Goal: Transaction & Acquisition: Purchase product/service

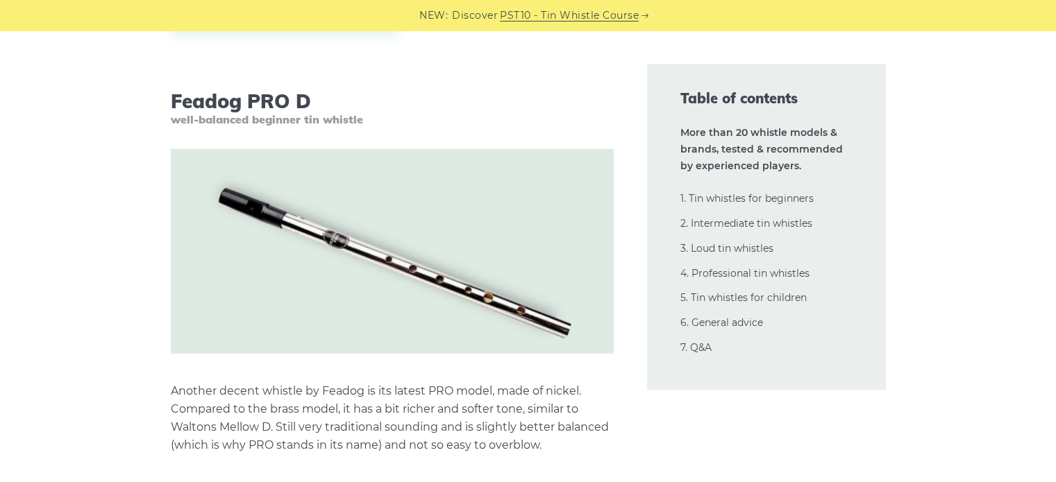
scroll to position [3859, 0]
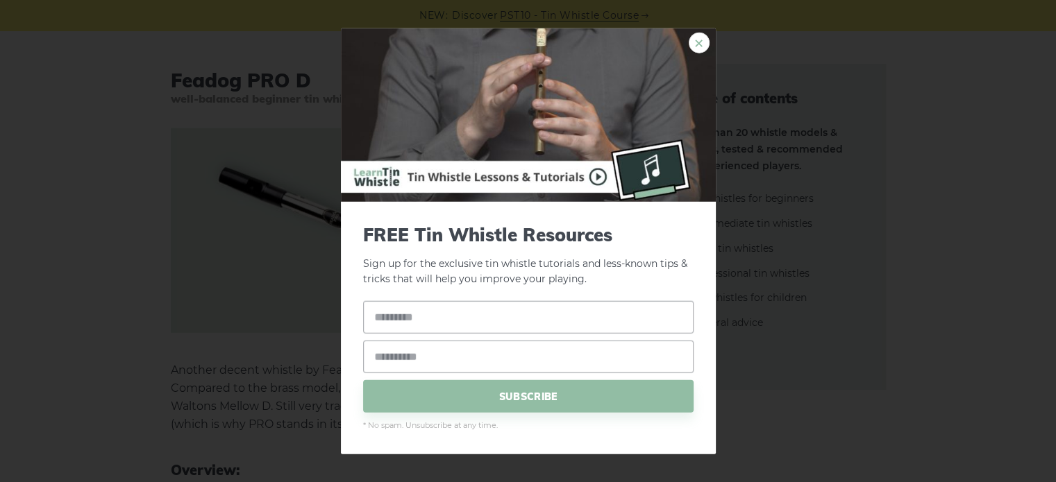
click at [704, 35] on link "×" at bounding box center [699, 42] width 21 height 21
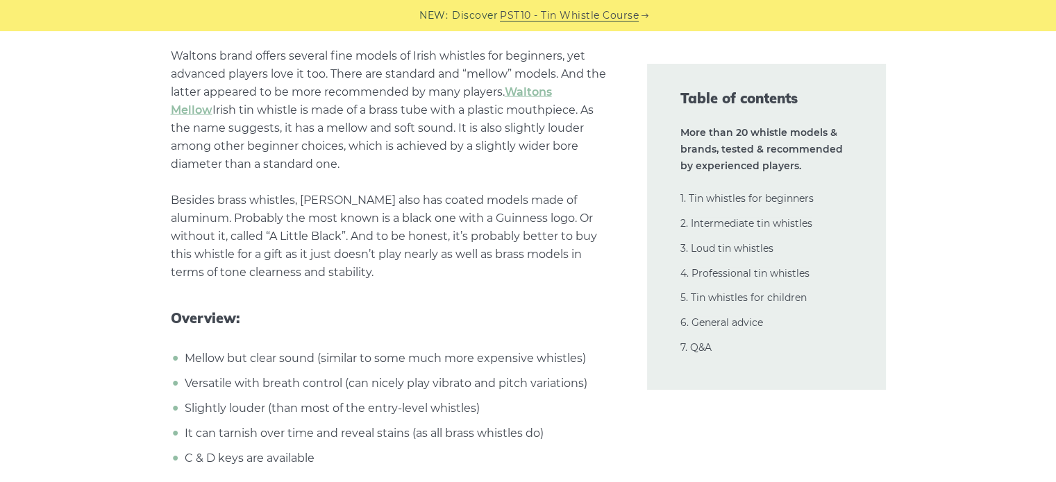
scroll to position [2639, 0]
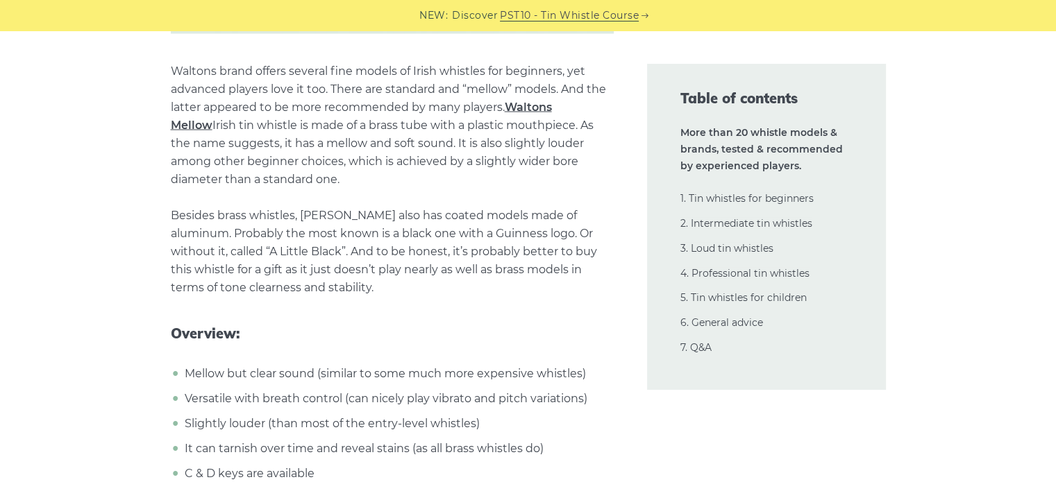
click at [550, 111] on link "Waltons Mellow" at bounding box center [361, 116] width 381 height 31
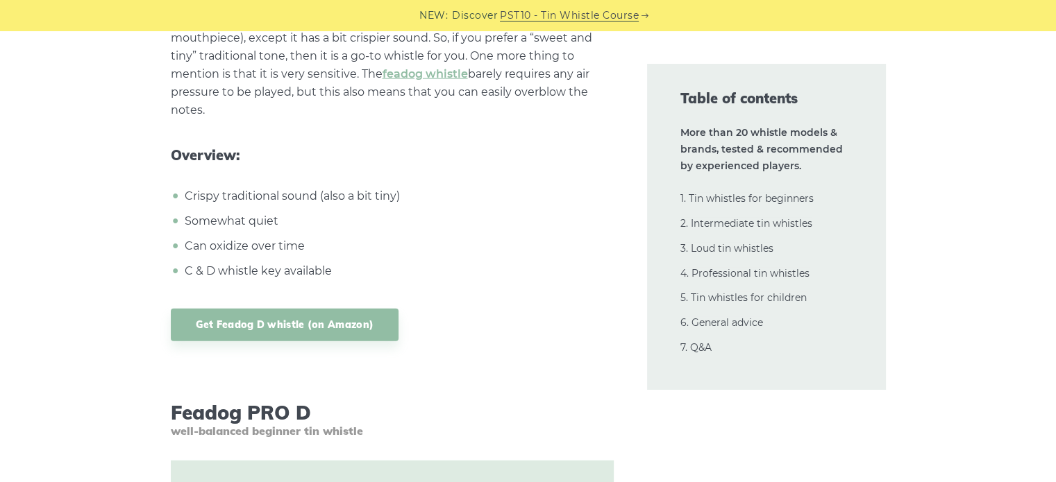
scroll to position [3529, 0]
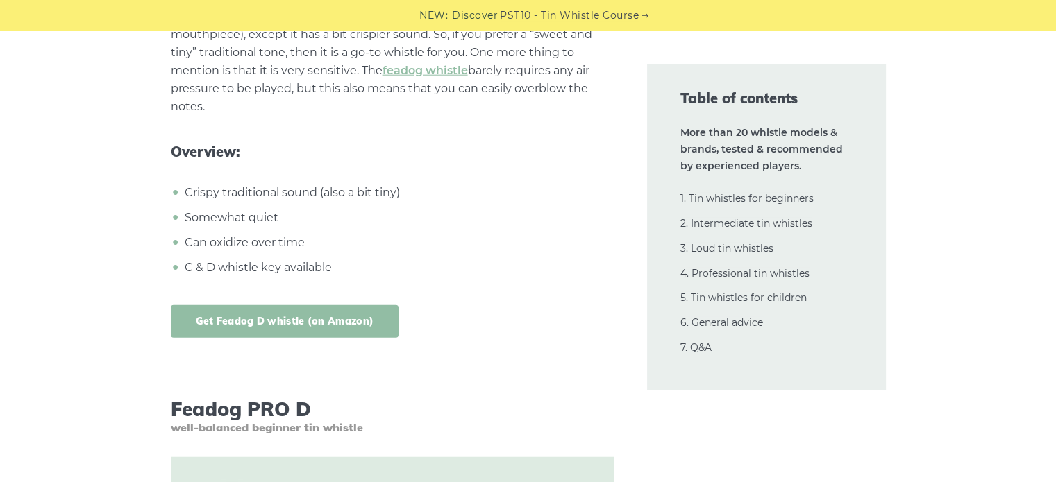
click at [280, 323] on link "Get Feadog D whistle (on Amazon)" at bounding box center [285, 321] width 228 height 33
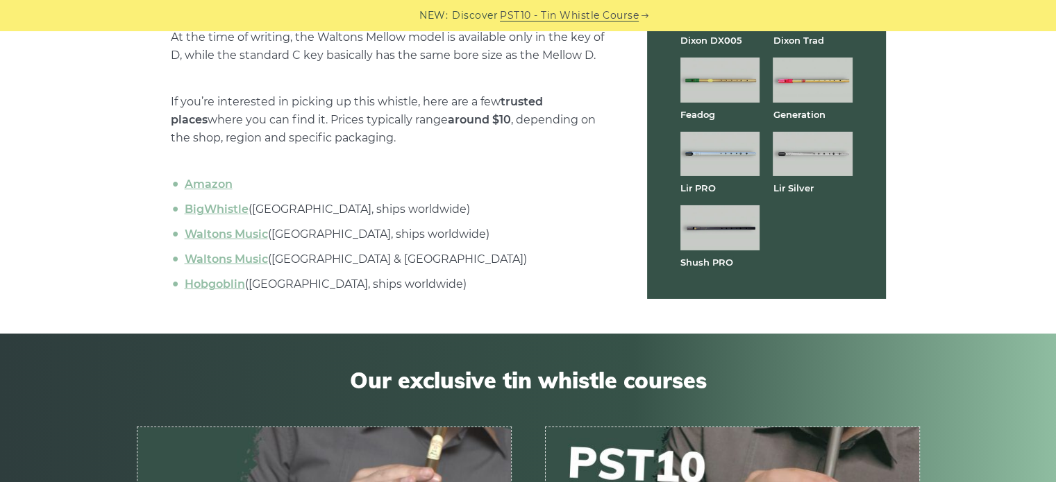
scroll to position [4690, 0]
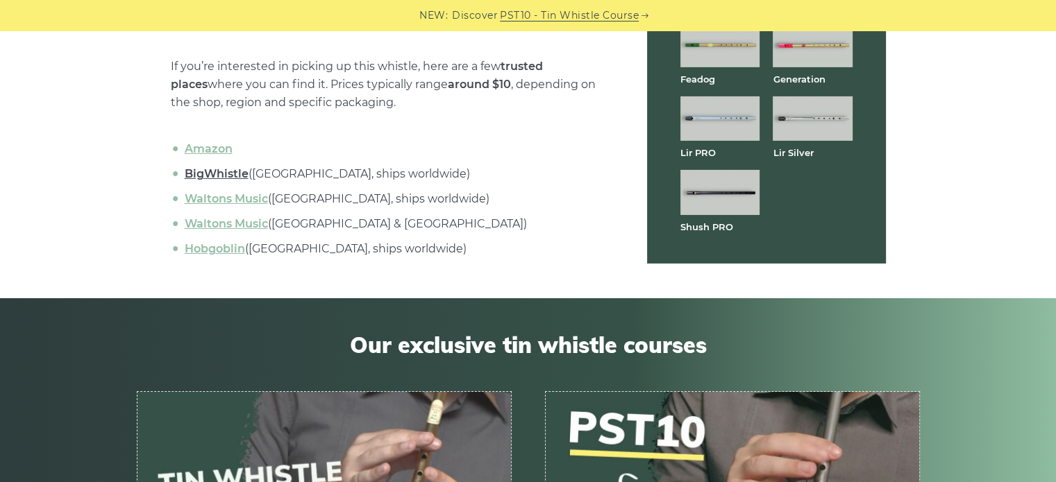
click at [217, 177] on link "BigWhistle" at bounding box center [217, 173] width 64 height 13
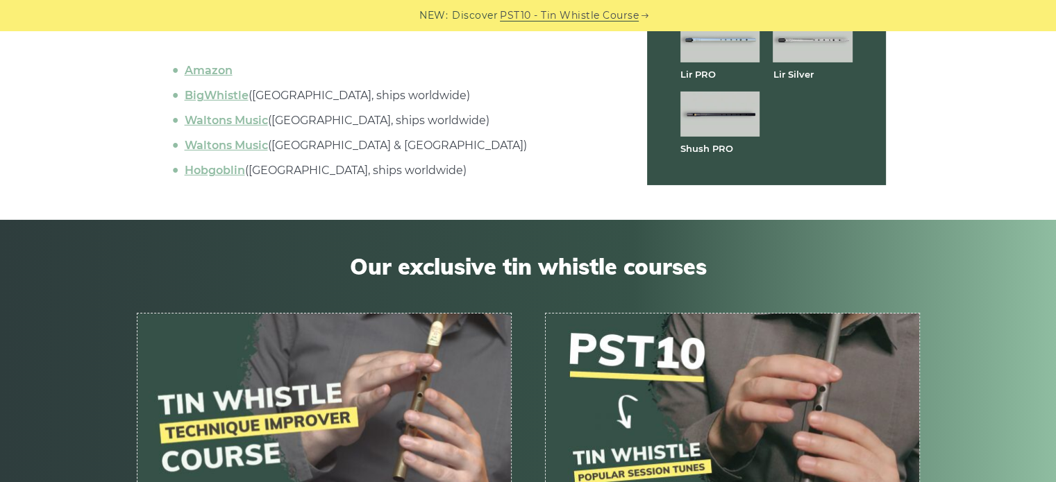
scroll to position [4767, 0]
click at [204, 67] on link "Amazon" at bounding box center [209, 71] width 48 height 13
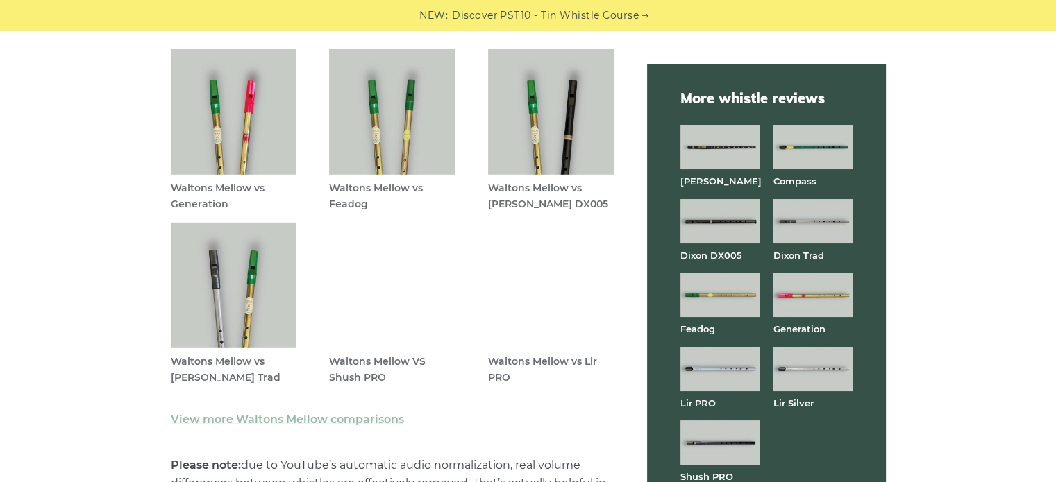
scroll to position [3975, 0]
